Goal: Task Accomplishment & Management: Complete application form

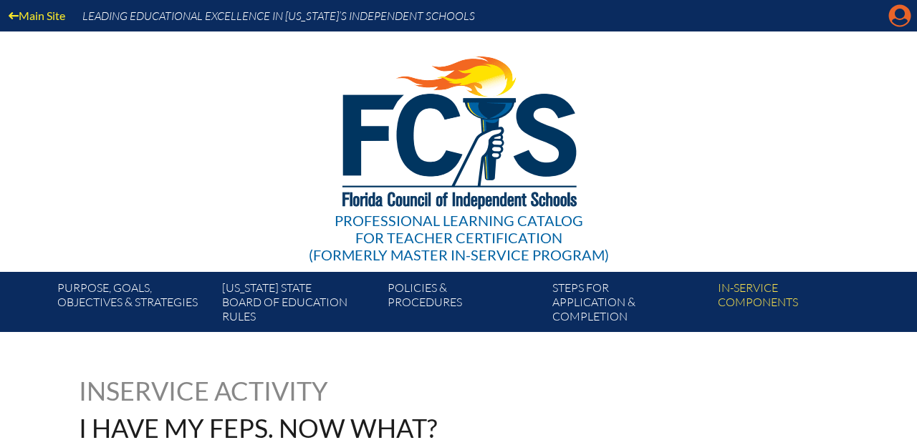
click at [904, 19] on icon "Manage account" at bounding box center [899, 15] width 23 height 23
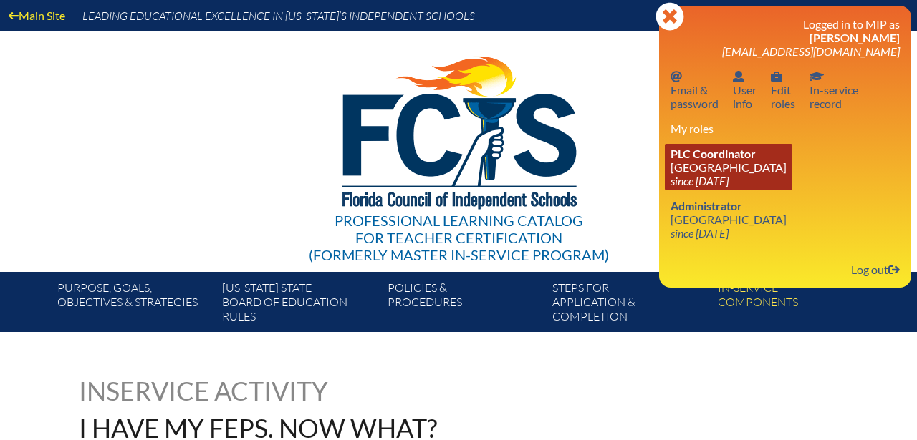
click at [690, 177] on icon "since [DATE]" at bounding box center [699, 181] width 58 height 14
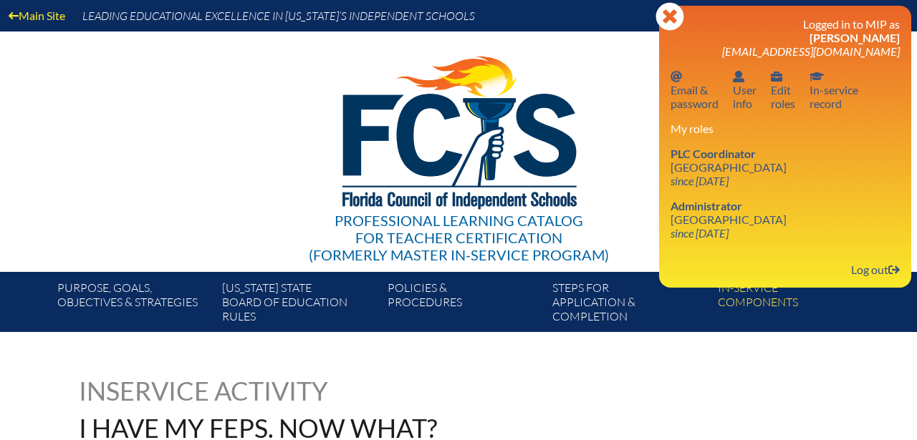
click at [624, 382] on div "Inservice Activity I have my FEPs. Now what?" at bounding box center [458, 409] width 759 height 63
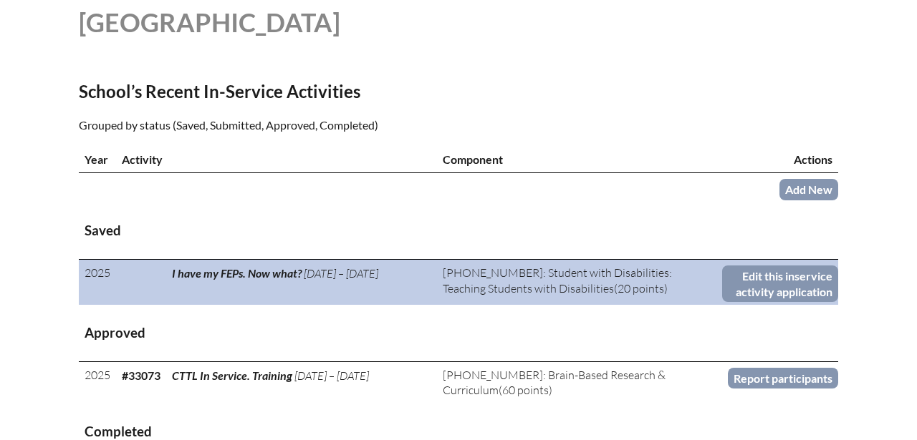
scroll to position [361, 0]
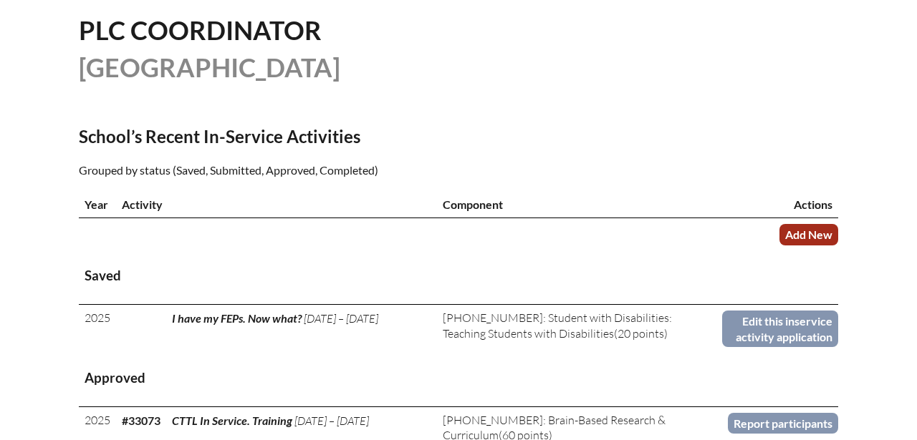
click at [809, 231] on link "Add New" at bounding box center [808, 234] width 59 height 21
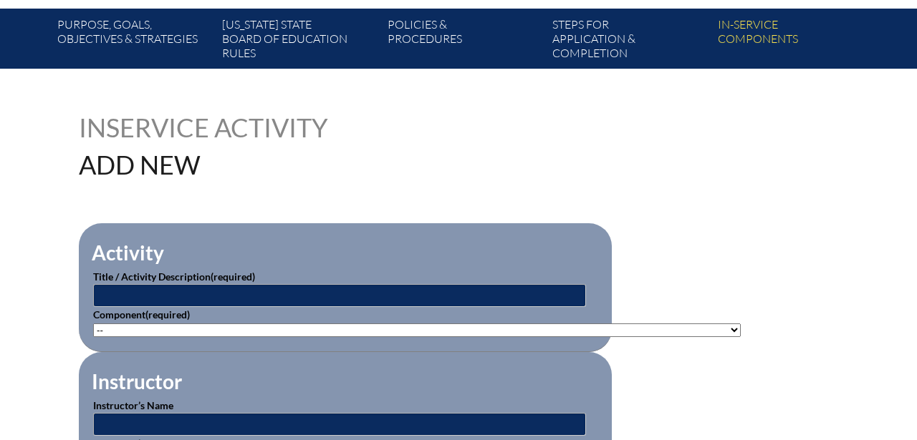
scroll to position [291, 0]
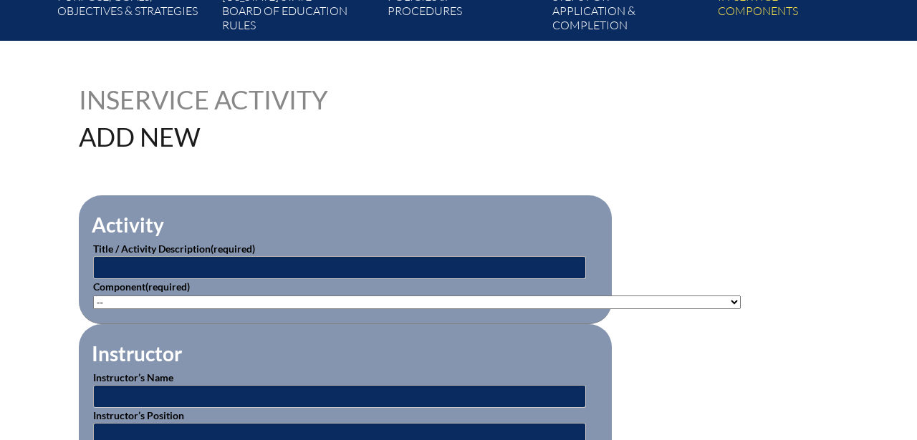
click at [124, 287] on label "Component (required)" at bounding box center [141, 287] width 97 height 12
click at [97, 301] on select"]"] "-- [PHONE_NUMBER]: Appropriate Art Activities [PHONE_NUMBER]: Concept and Art P…" at bounding box center [416, 303] width 647 height 14
click at [99, 302] on select"]"] "-- [PHONE_NUMBER]: Appropriate Art Activities [PHONE_NUMBER]: Concept and Art P…" at bounding box center [416, 303] width 647 height 14
